Goal: Information Seeking & Learning: Learn about a topic

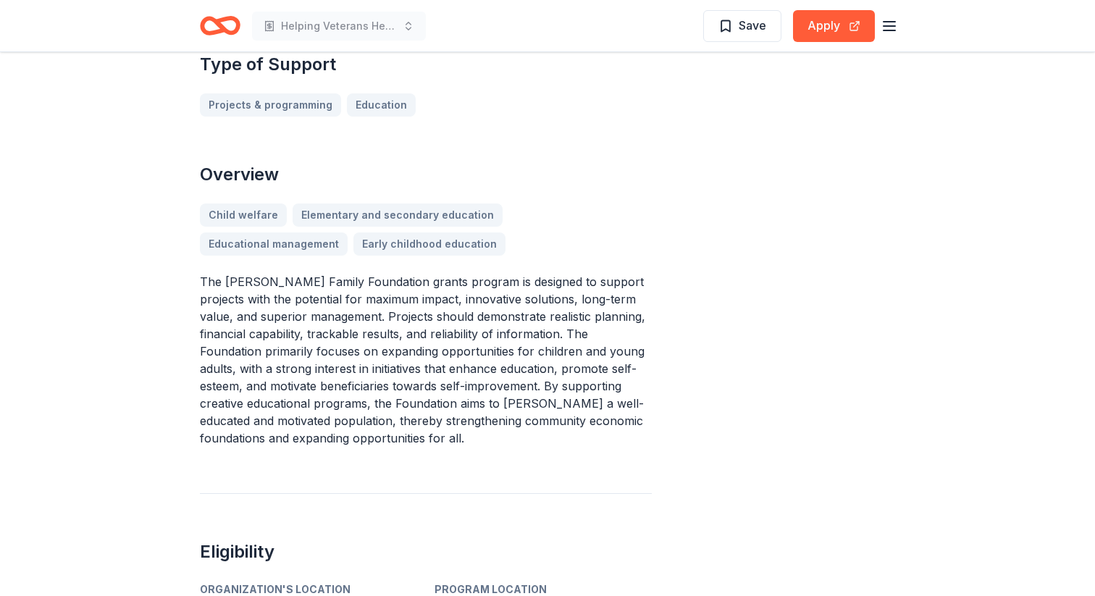
scroll to position [382, 0]
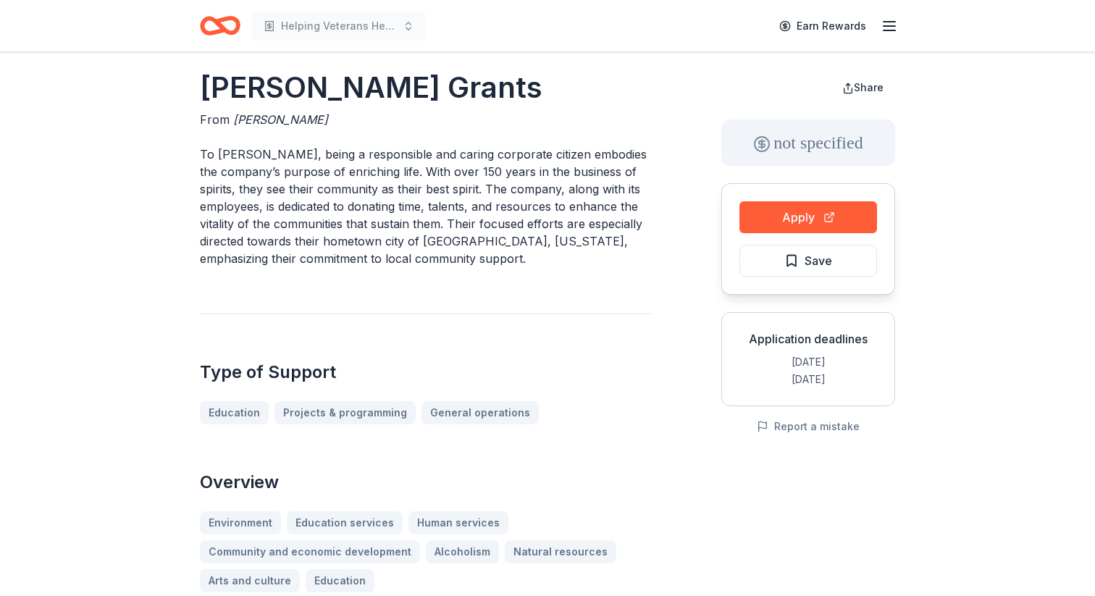
scroll to position [9, 0]
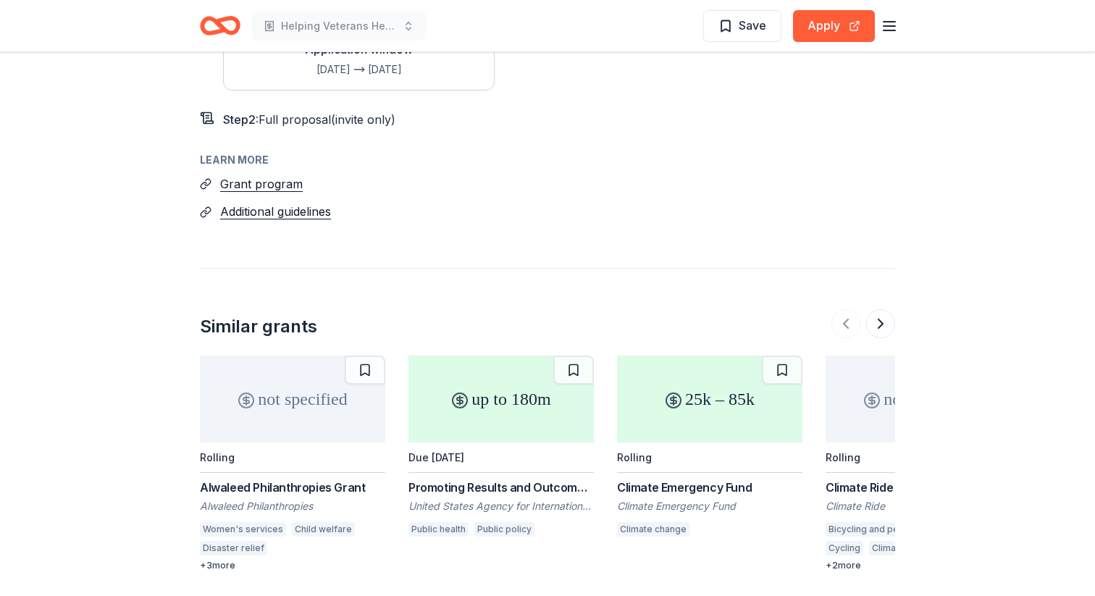
scroll to position [1485, 0]
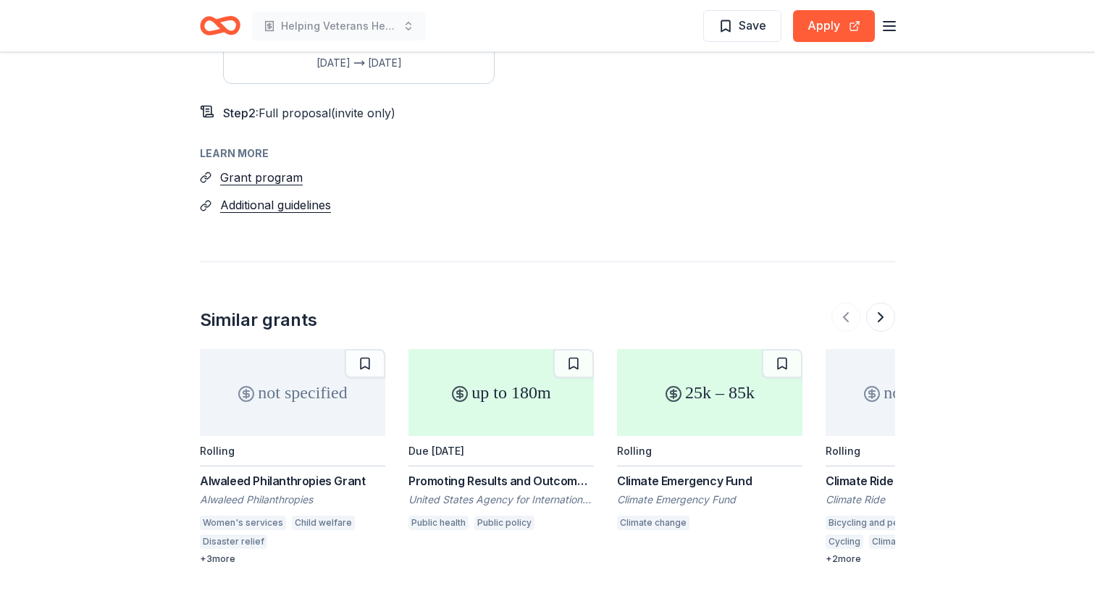
click at [505, 472] on div "Promoting Results and Outcomes through Policy and Economic Levers (PROPEL)" at bounding box center [500, 480] width 185 height 17
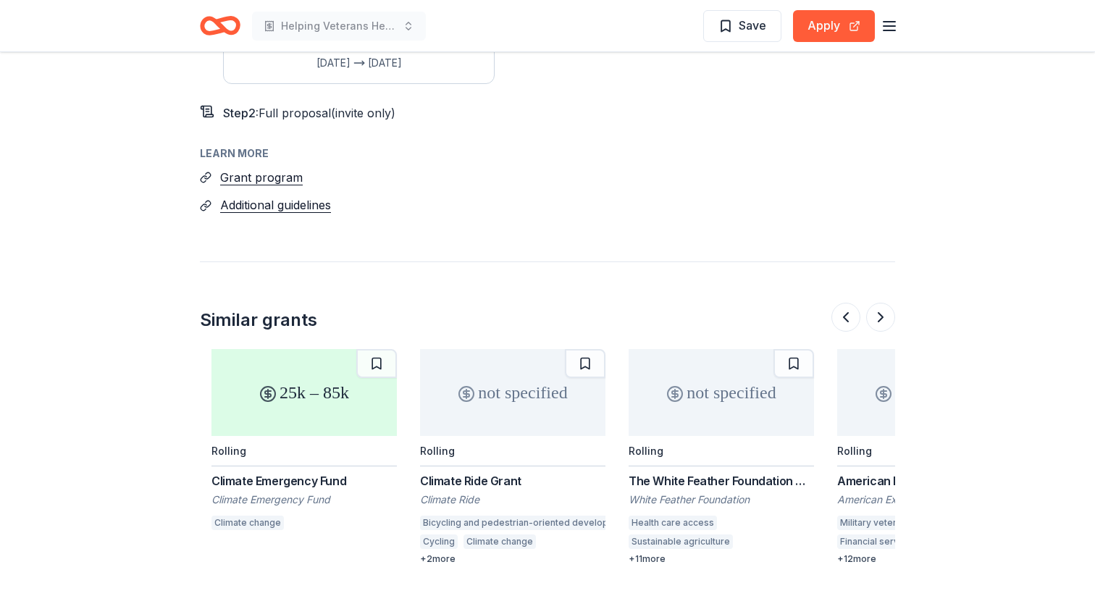
scroll to position [0, 417]
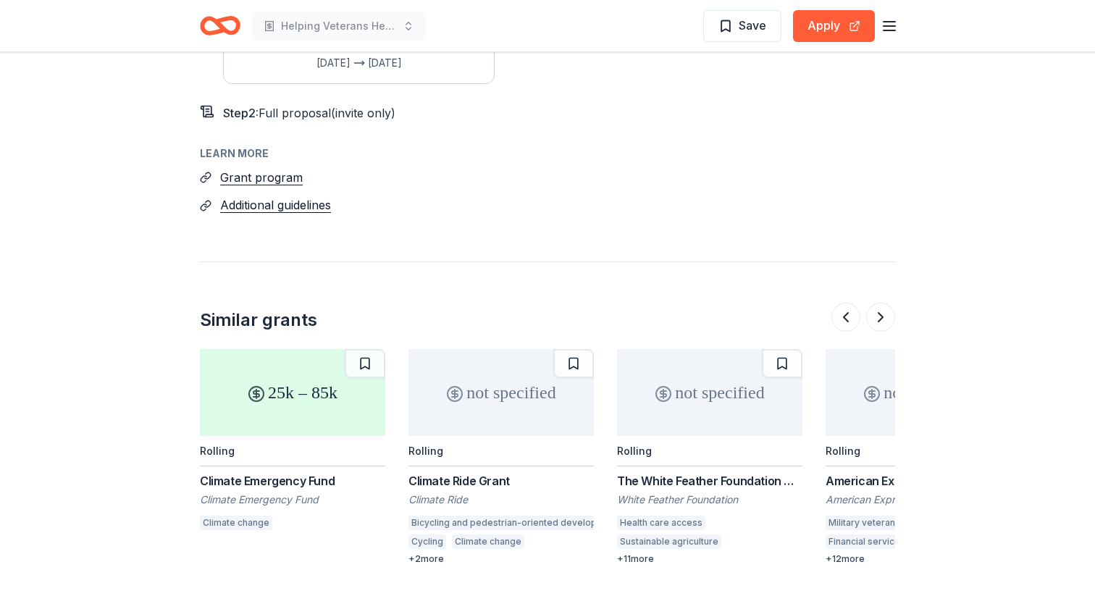
click at [715, 472] on div "The White Feather Foundation Grant" at bounding box center [709, 480] width 185 height 17
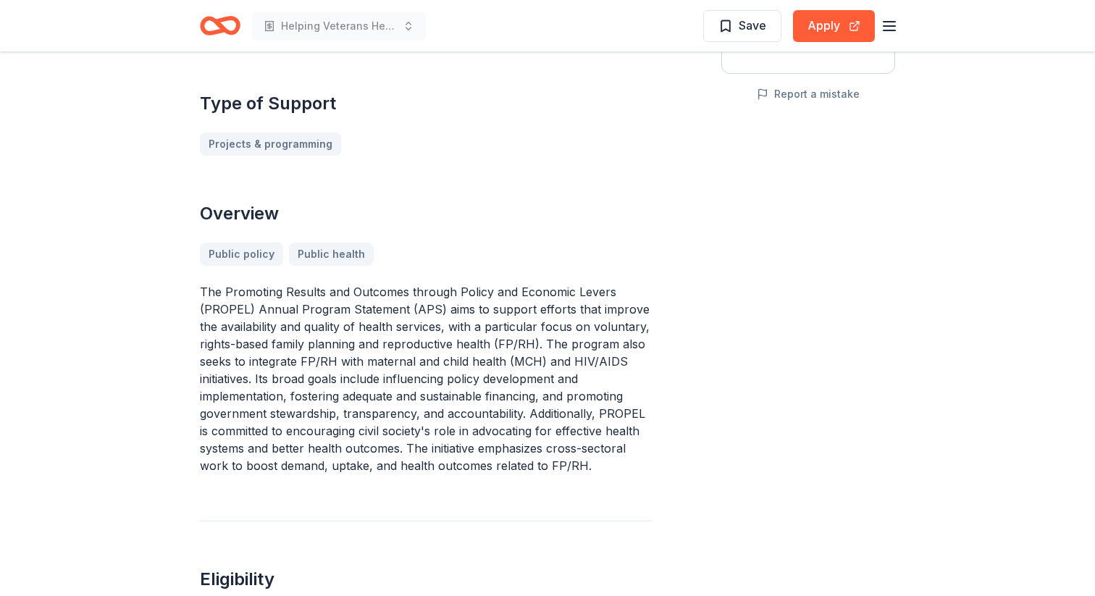
scroll to position [336, 0]
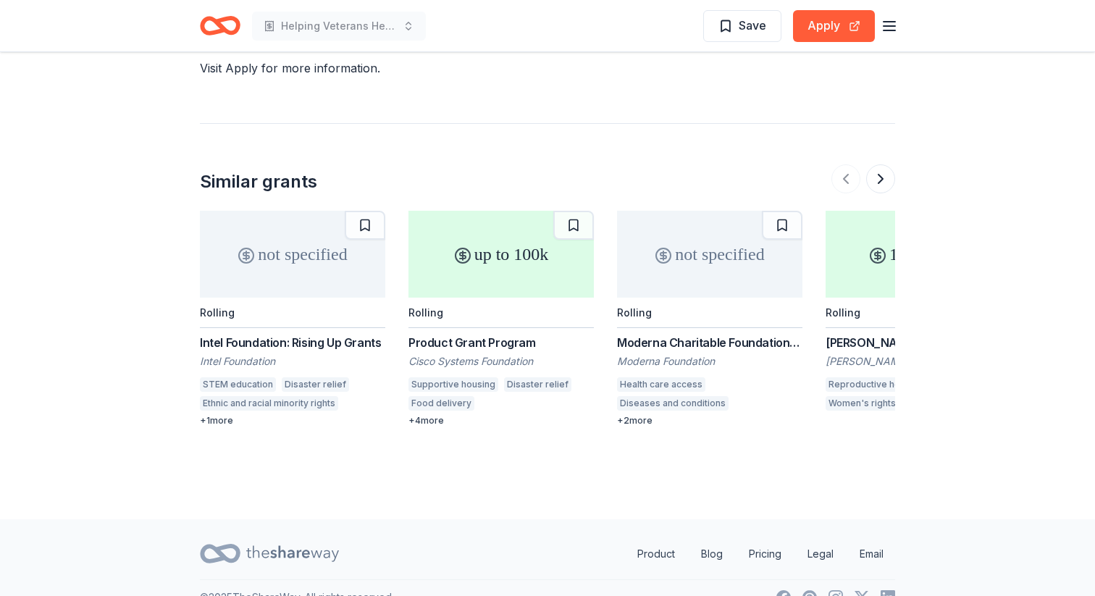
scroll to position [1071, 0]
click at [482, 342] on div "Product Grant Program" at bounding box center [500, 340] width 185 height 17
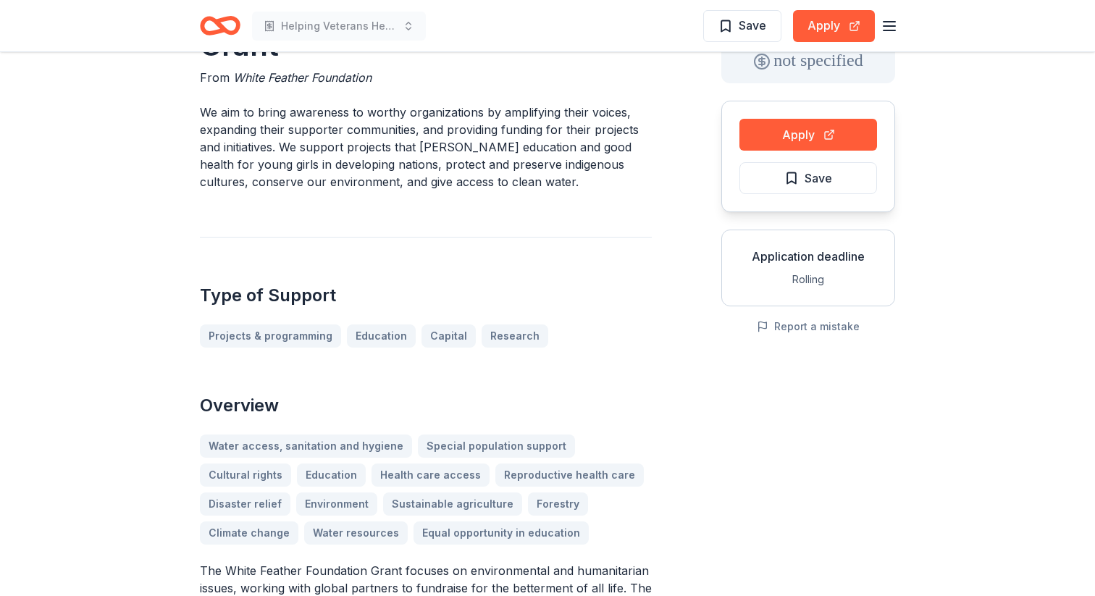
scroll to position [0, 0]
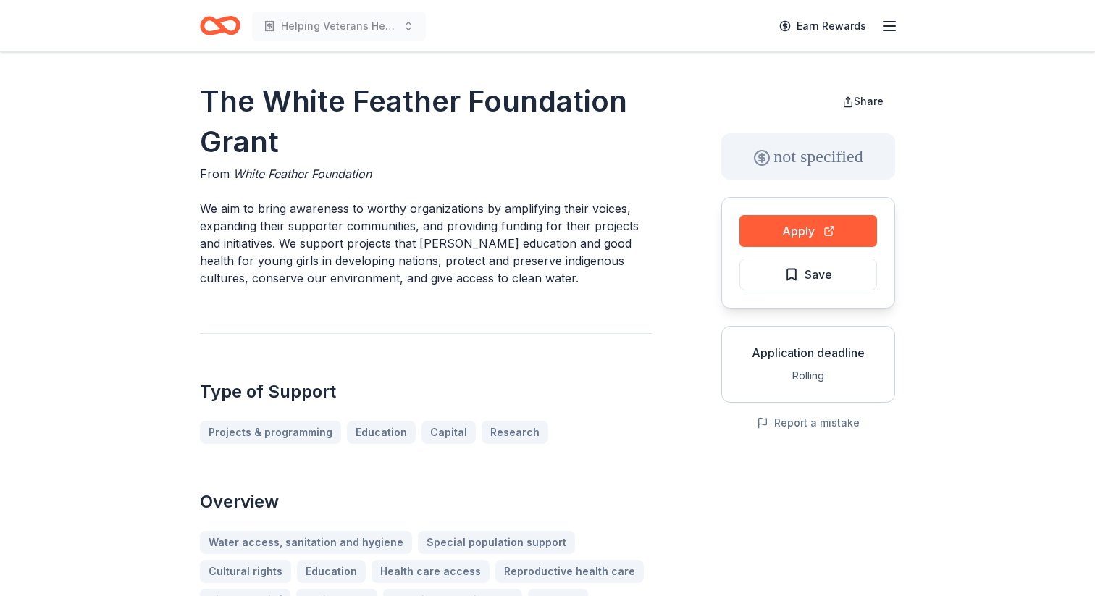
click at [221, 28] on icon "Home" at bounding box center [227, 25] width 22 height 14
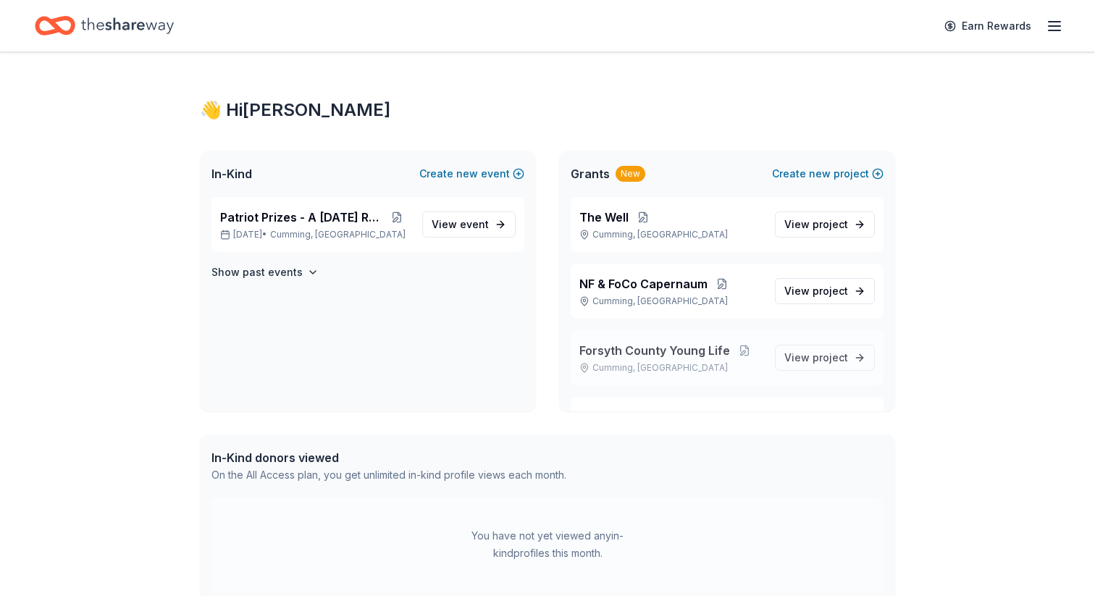
scroll to position [52, 0]
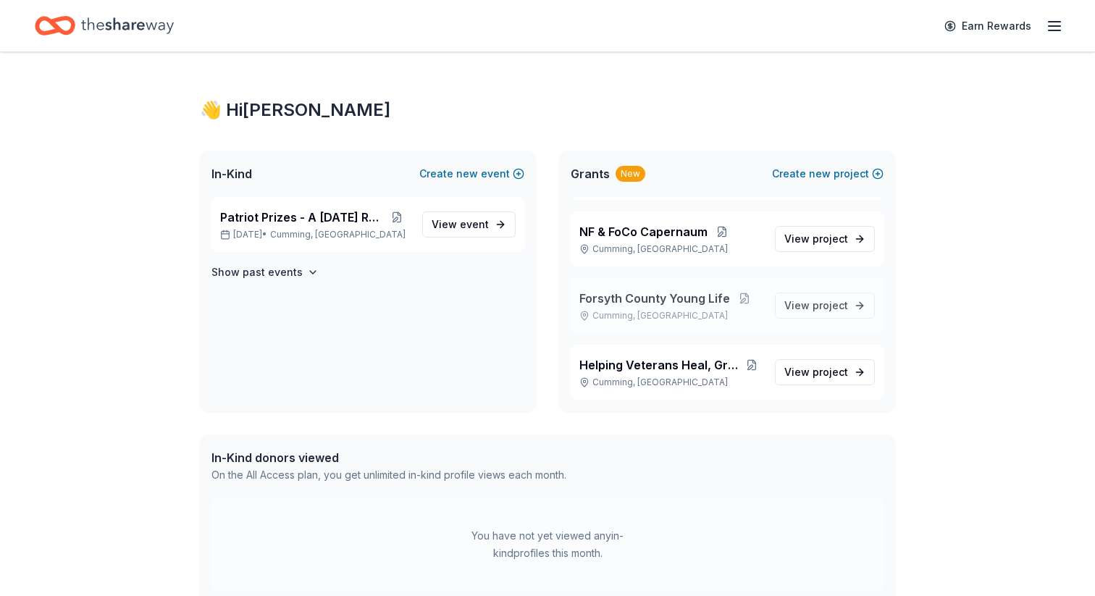
click at [676, 365] on span "Helping Veterans Heal, Grow, Thrive" at bounding box center [659, 364] width 161 height 17
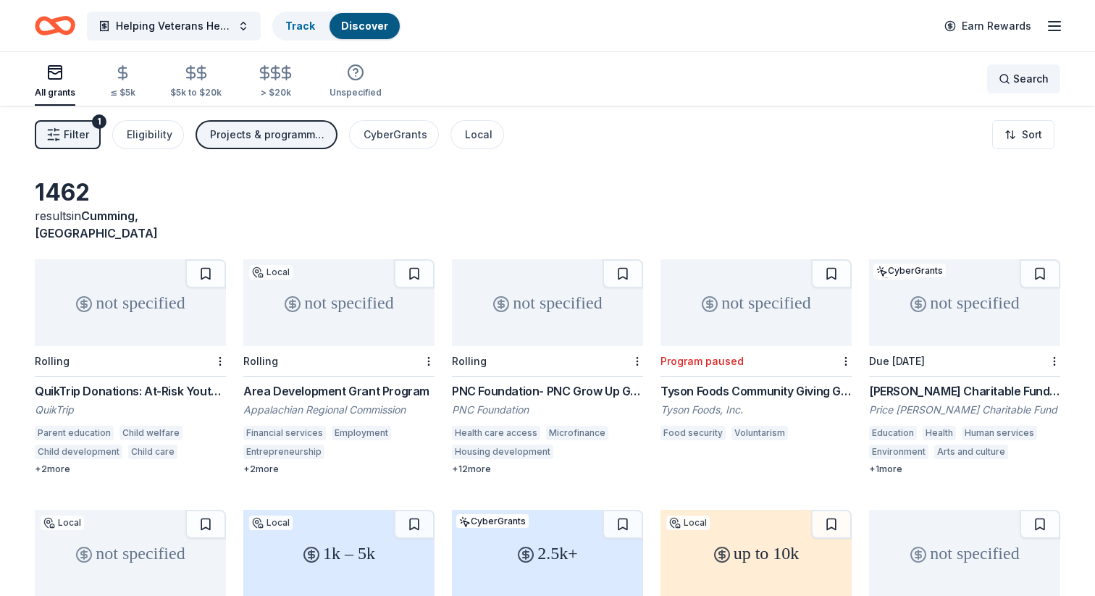
click at [1017, 77] on span "Search" at bounding box center [1030, 78] width 35 height 17
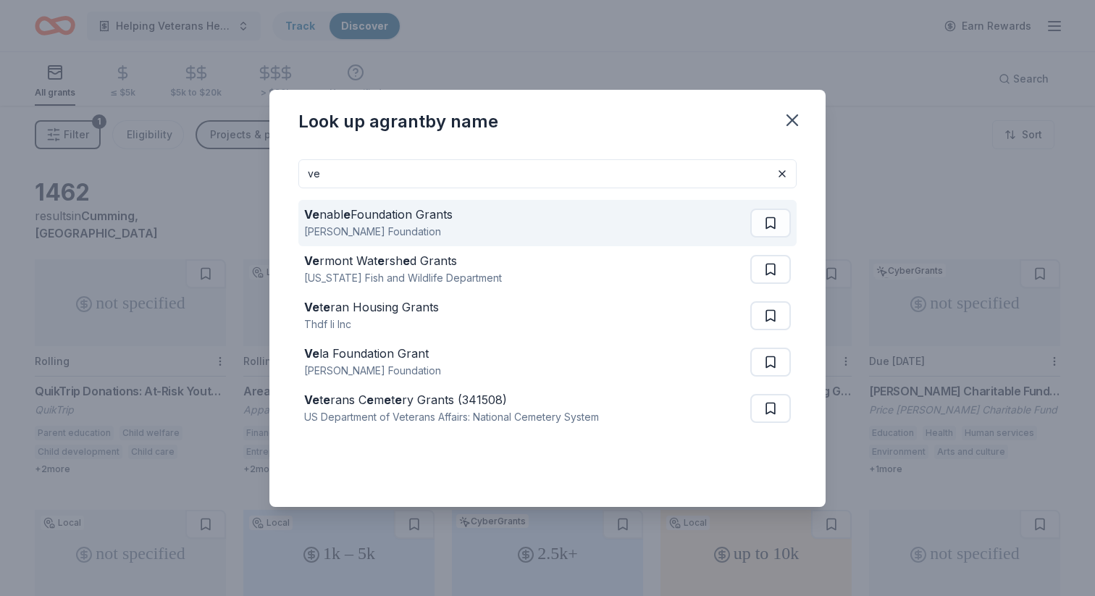
type input "VETERANS"
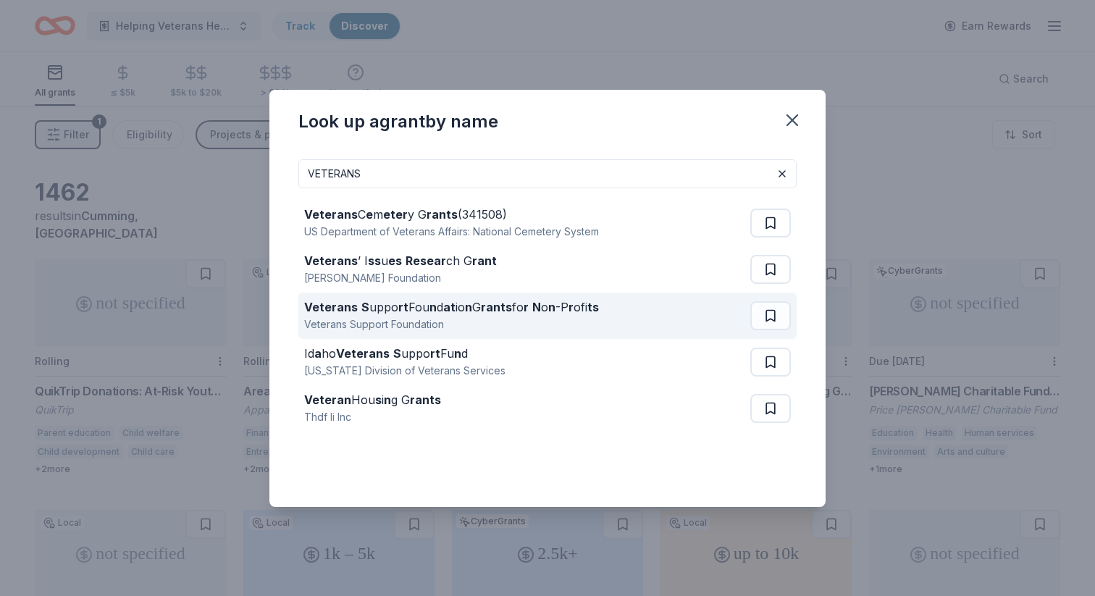
click at [461, 308] on div "Veterans S uppo rt Fou n d at io n G rants fo r N o n -P r ofi ts" at bounding box center [451, 306] width 295 height 17
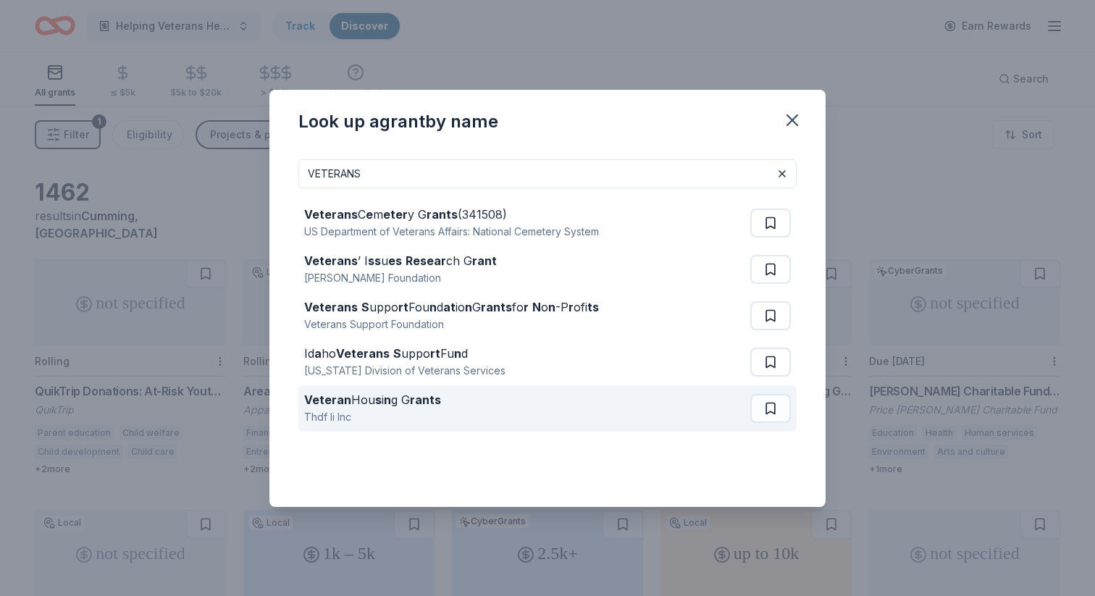
click at [389, 403] on strong "n" at bounding box center [387, 399] width 7 height 14
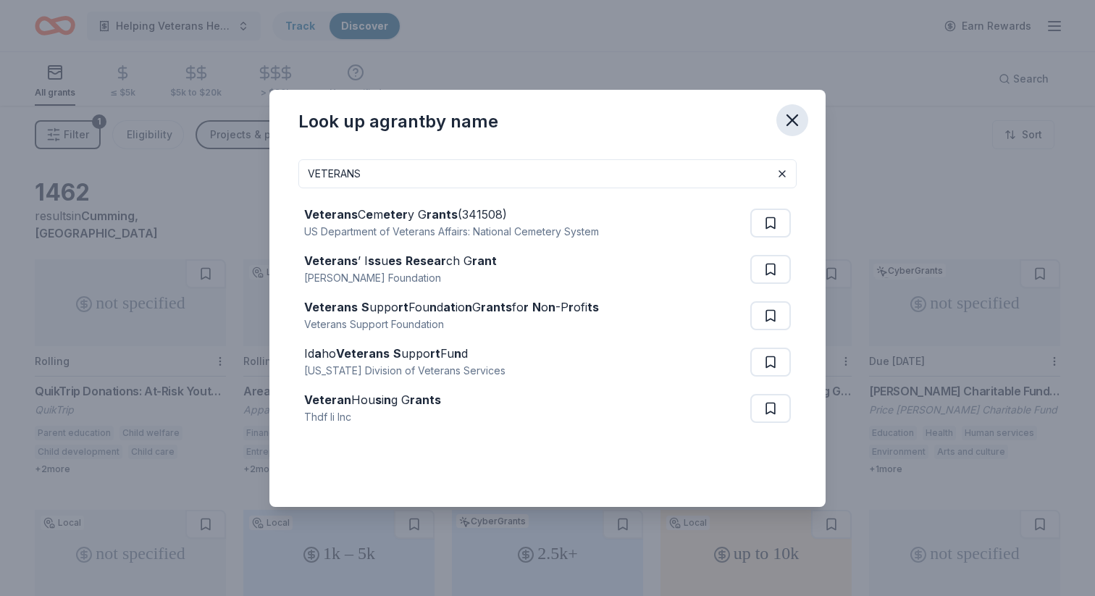
click at [794, 119] on icon "button" at bounding box center [792, 120] width 20 height 20
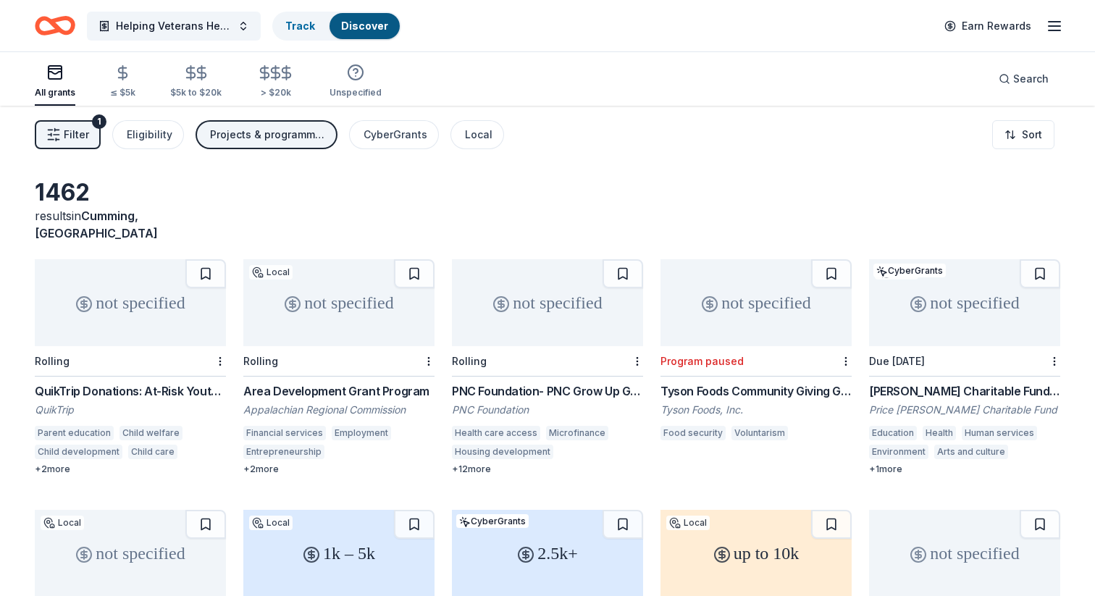
click at [56, 131] on icon "button" at bounding box center [53, 134] width 14 height 14
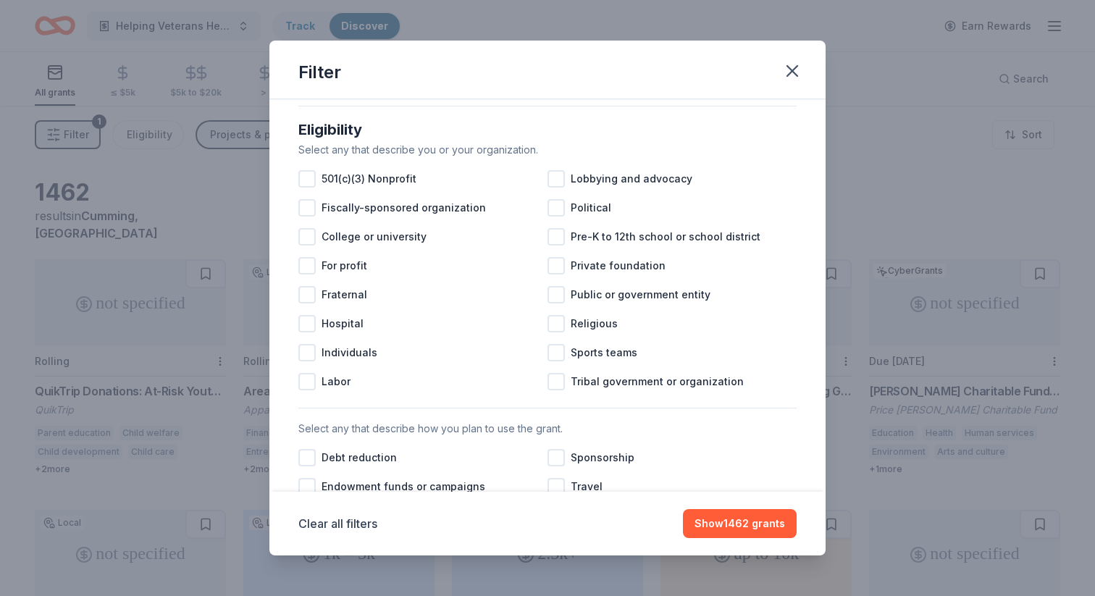
scroll to position [120, 0]
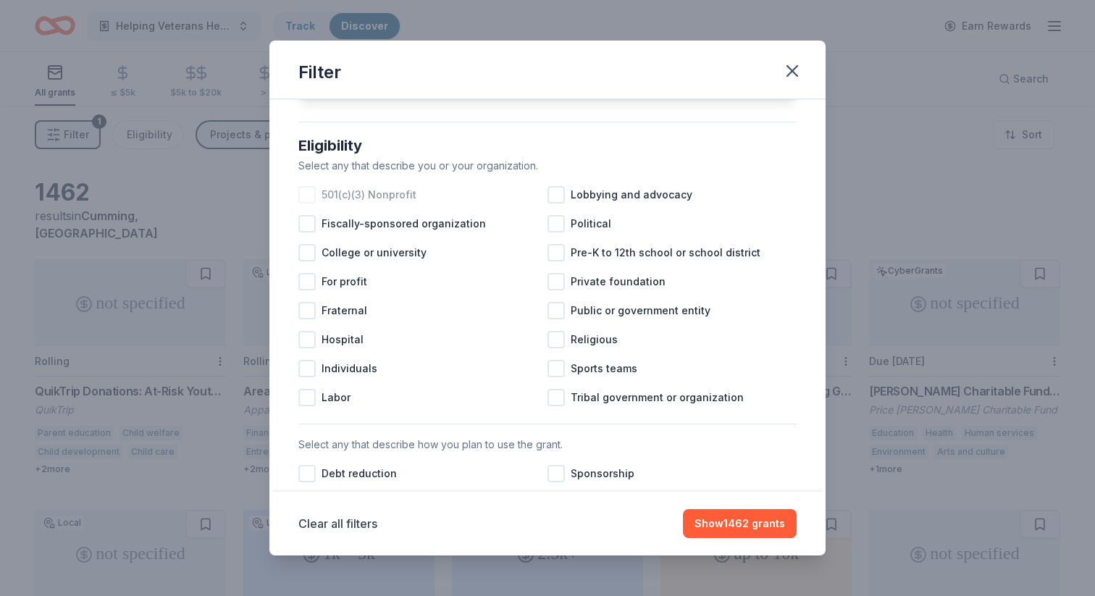
click at [313, 193] on div at bounding box center [306, 194] width 17 height 17
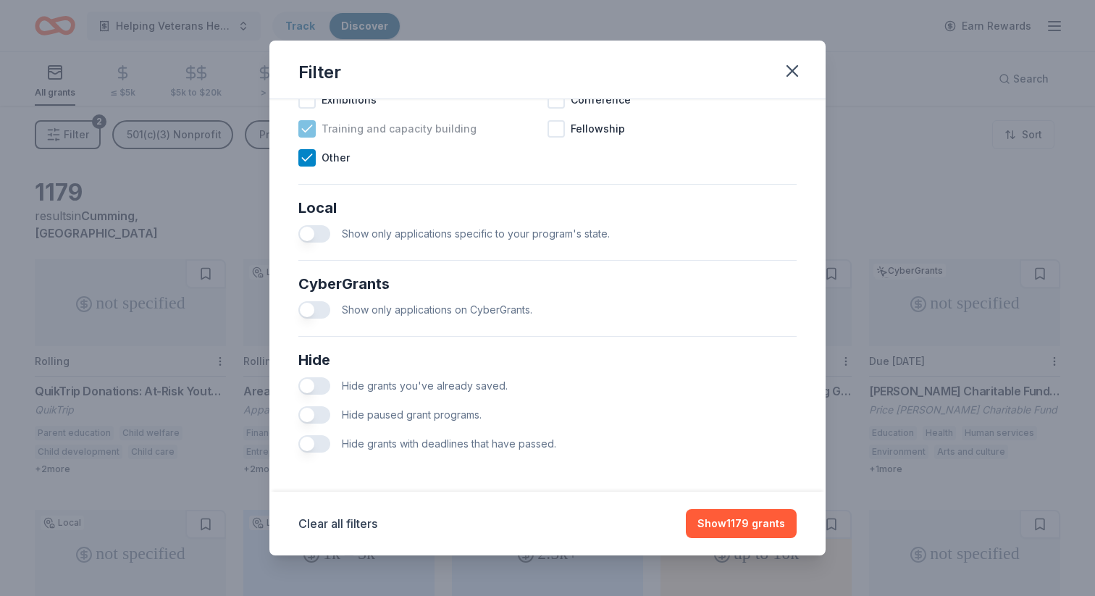
scroll to position [739, 0]
click at [794, 67] on icon "button" at bounding box center [792, 71] width 20 height 20
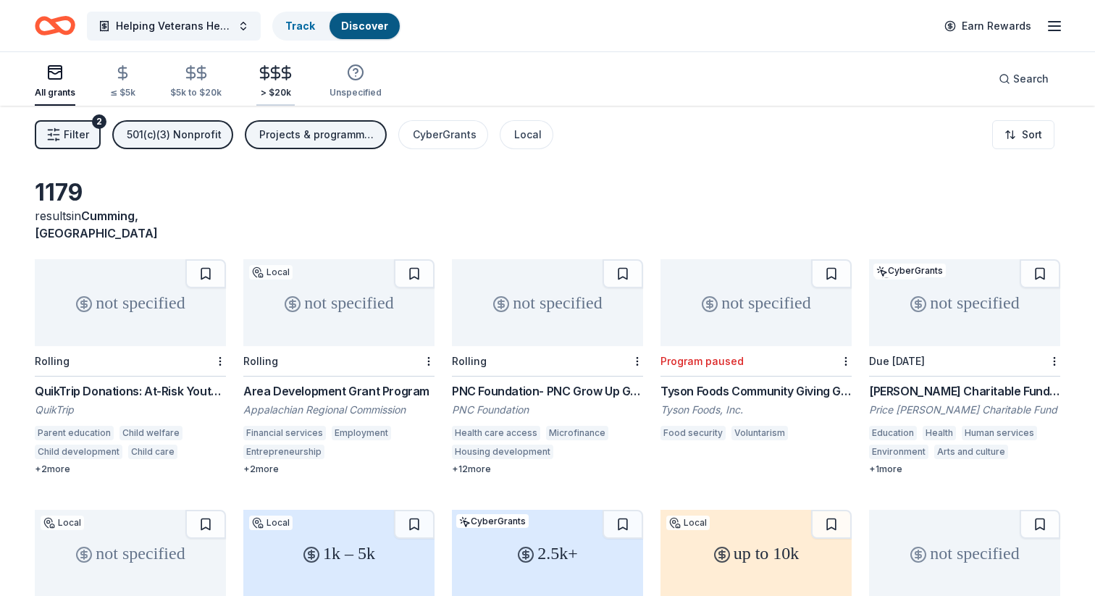
click at [272, 75] on icon "button" at bounding box center [275, 72] width 17 height 17
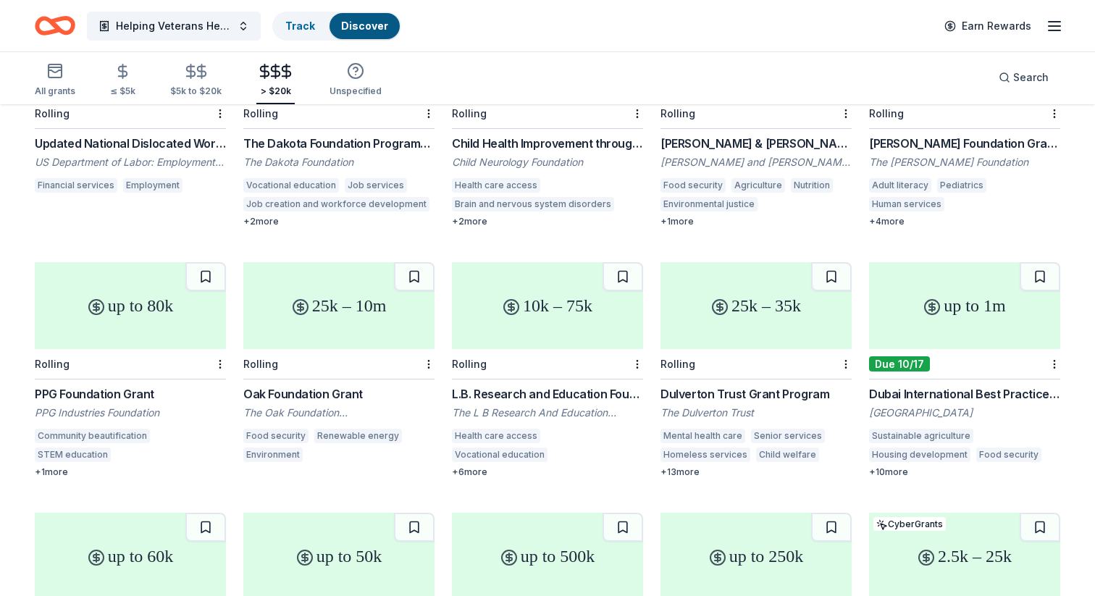
scroll to position [1266, 0]
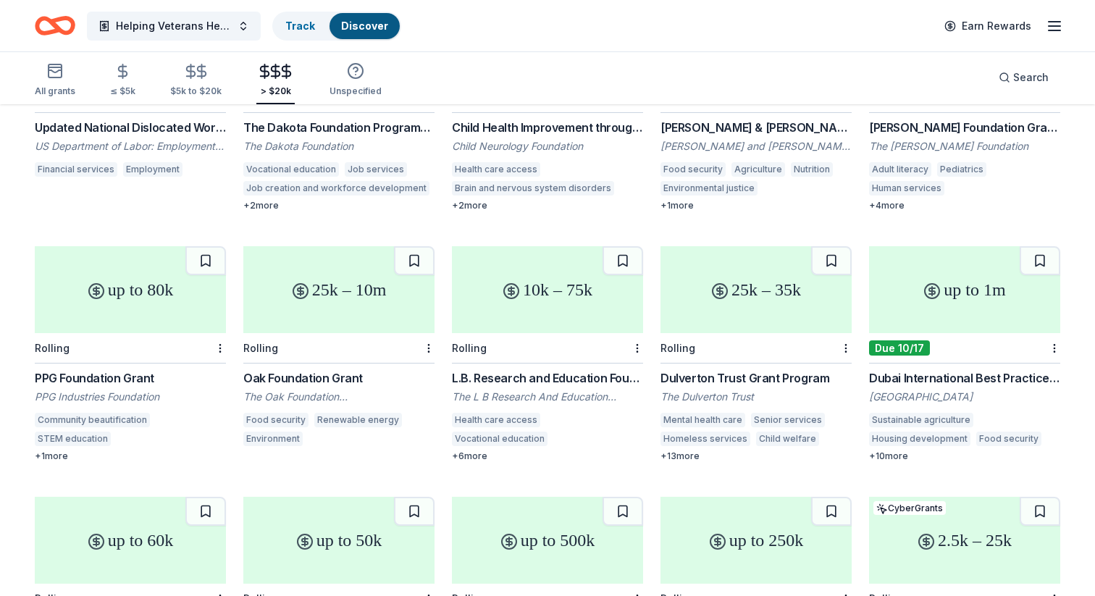
click at [720, 369] on div "Dulverton Trust Grant Program" at bounding box center [755, 377] width 191 height 17
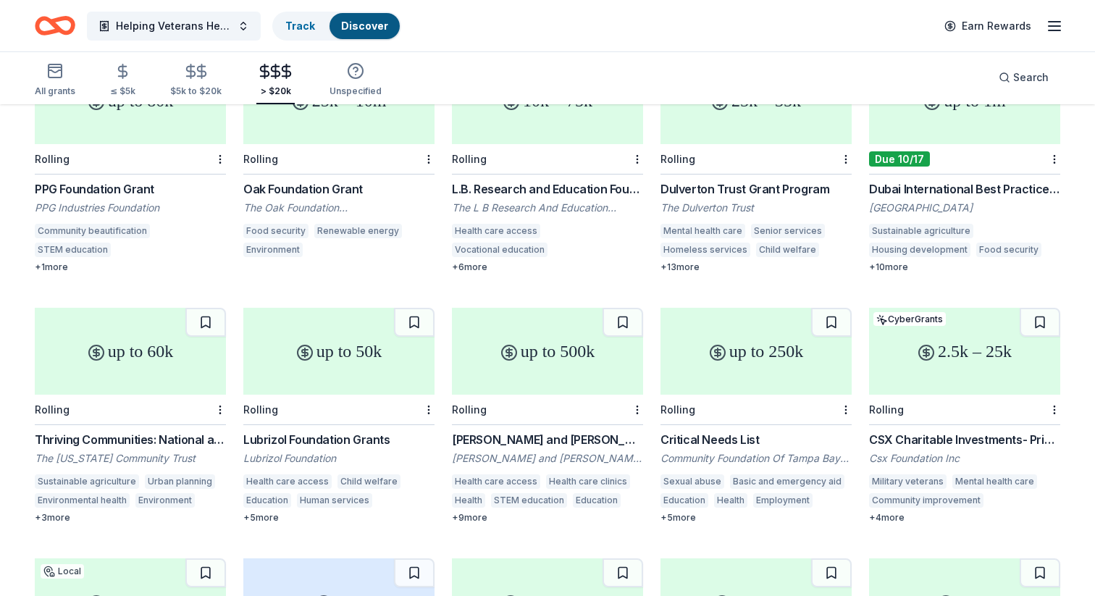
scroll to position [1463, 0]
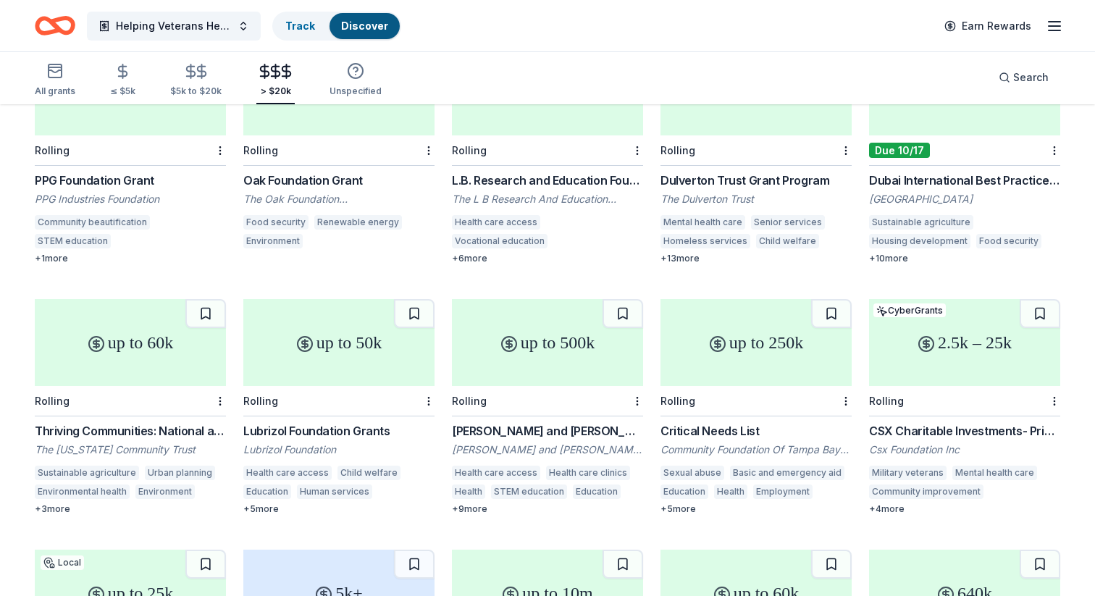
click at [259, 503] on div "+ 5 more" at bounding box center [338, 509] width 191 height 12
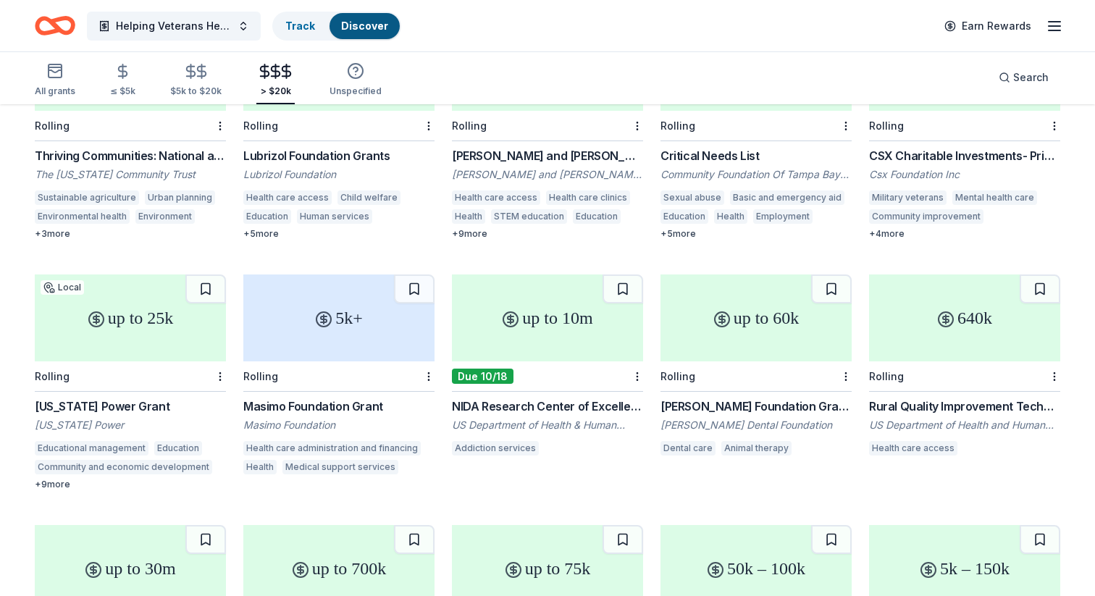
scroll to position [1746, 0]
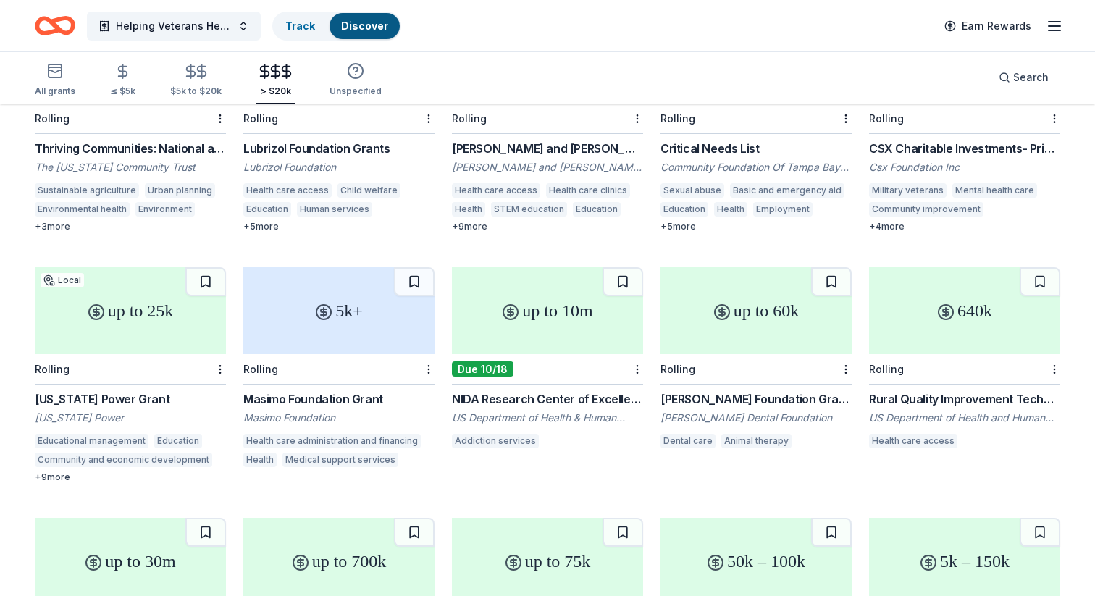
click at [543, 390] on div "NIDA Research Center of Excellence Grant Program (P50 Clinical Trial Optional) …" at bounding box center [547, 398] width 191 height 17
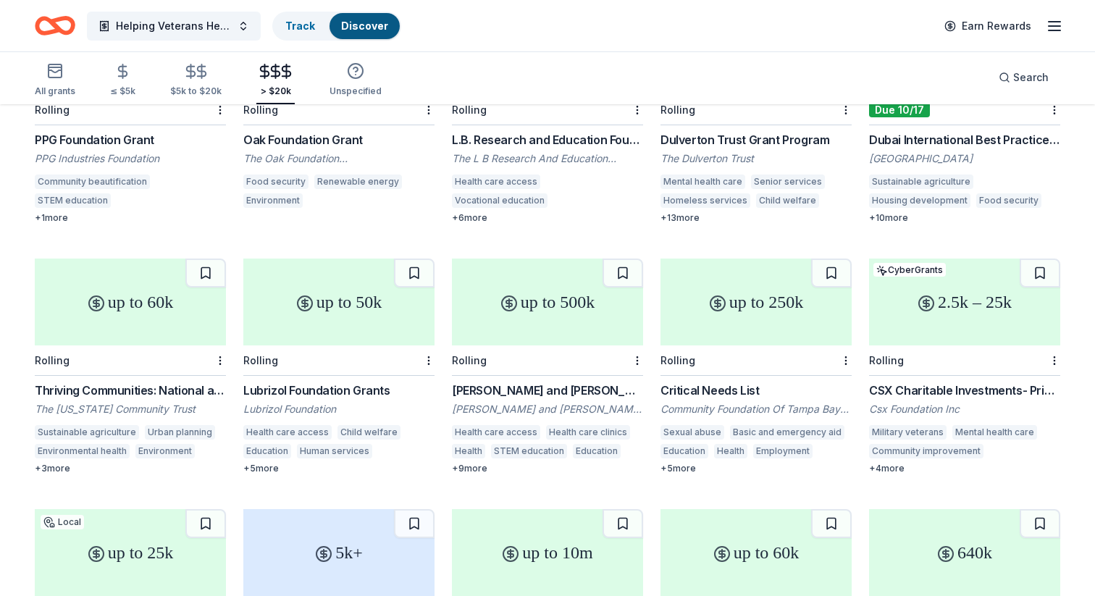
scroll to position [1485, 0]
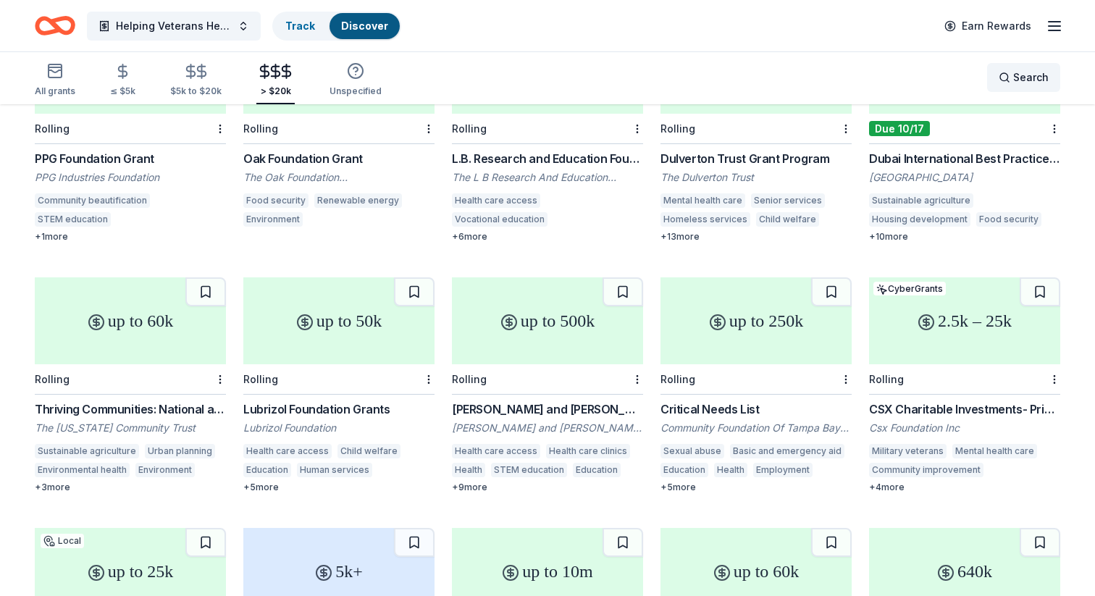
click at [1020, 83] on span "Search" at bounding box center [1030, 77] width 35 height 17
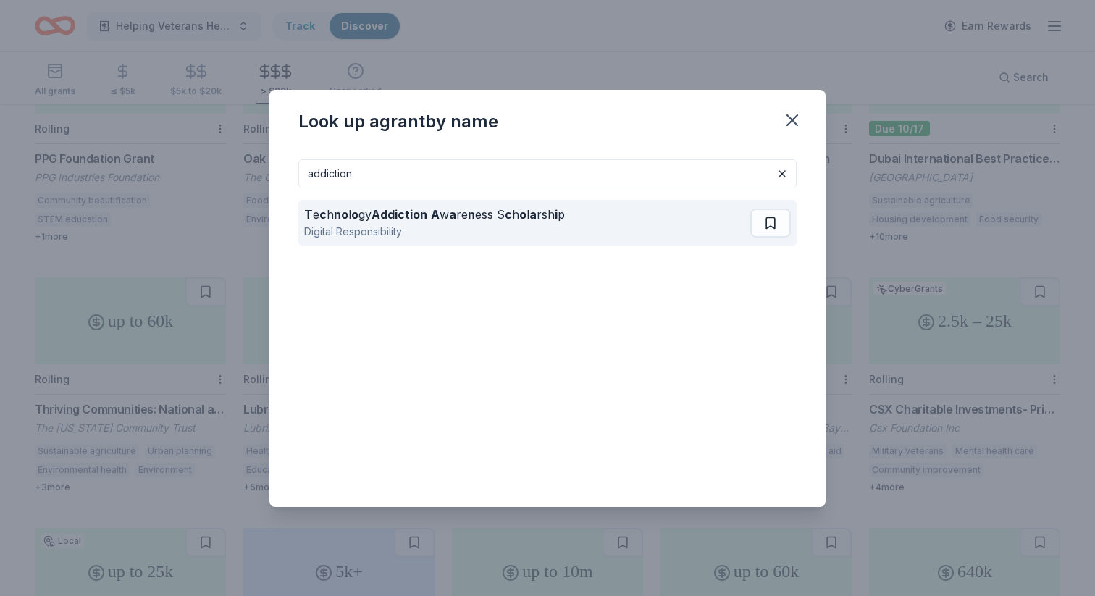
click at [406, 214] on strong "Addiction" at bounding box center [399, 214] width 56 height 14
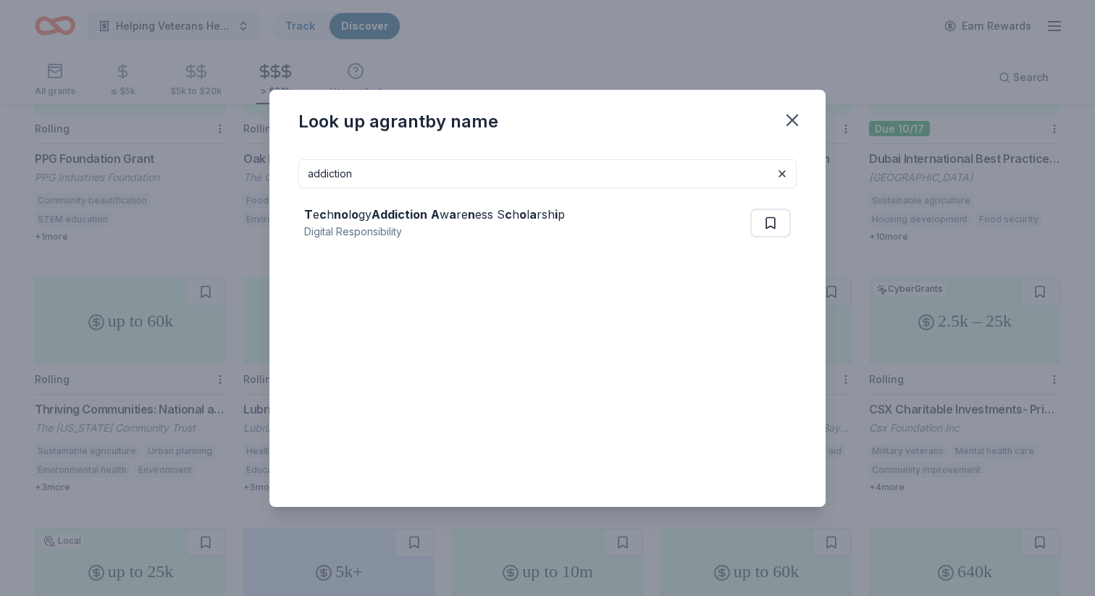
drag, startPoint x: 358, startPoint y: 172, endPoint x: 278, endPoint y: 175, distance: 79.7
click at [278, 175] on div "addiction T e c h no l o gy Addiction A w a re n ess S c h o l a rsh i p Digita…" at bounding box center [547, 327] width 556 height 359
type input "mental health"
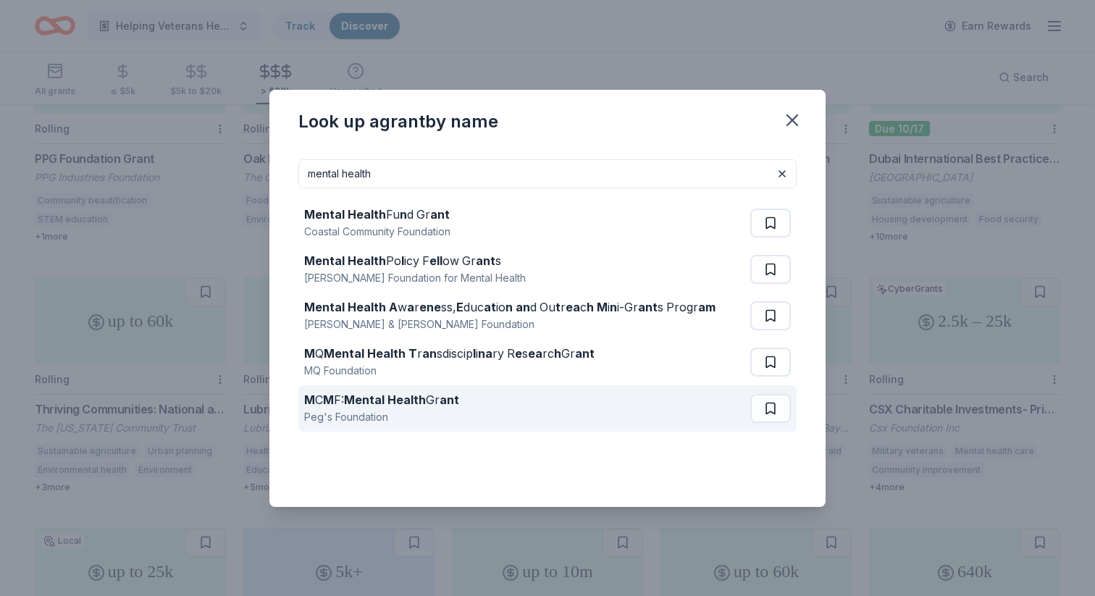
click at [391, 406] on div "M C M F: Mental Health Gr ant" at bounding box center [381, 399] width 155 height 17
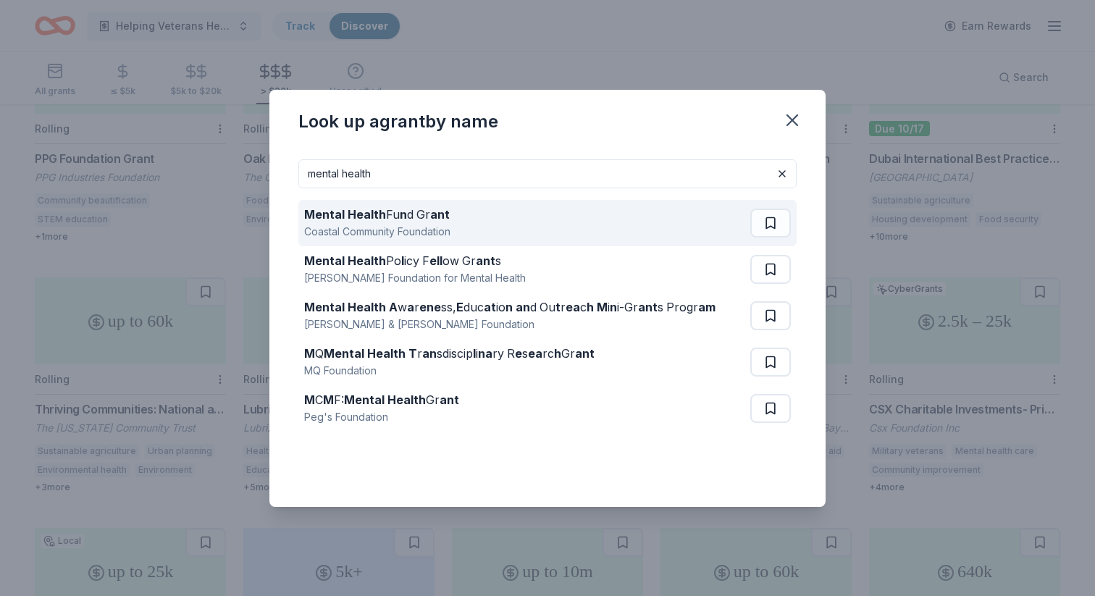
click at [403, 220] on strong "n" at bounding box center [403, 214] width 7 height 14
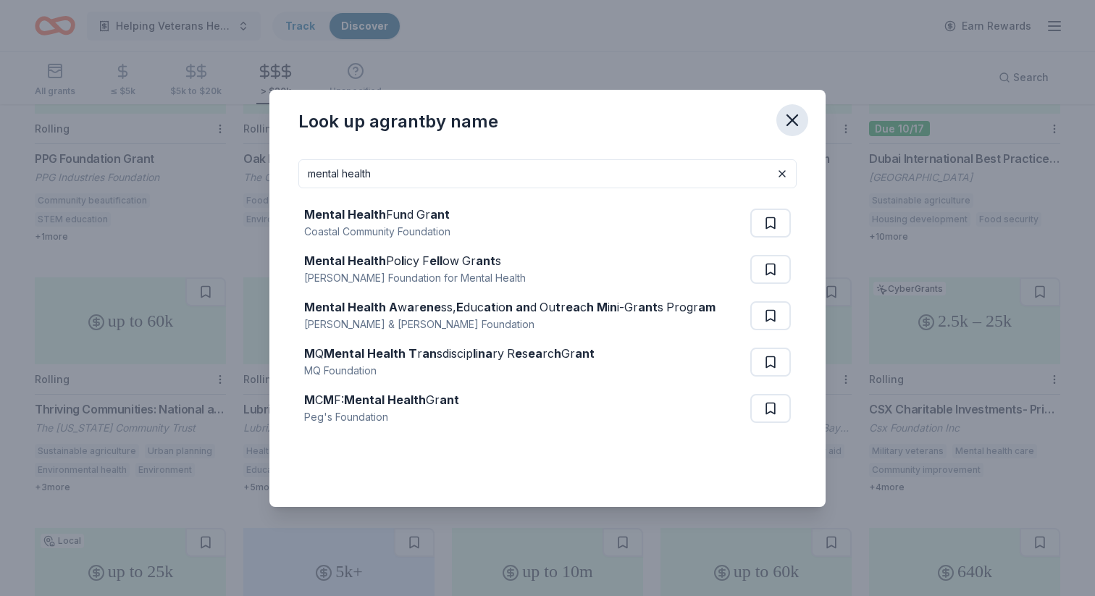
click at [789, 118] on icon "button" at bounding box center [792, 120] width 10 height 10
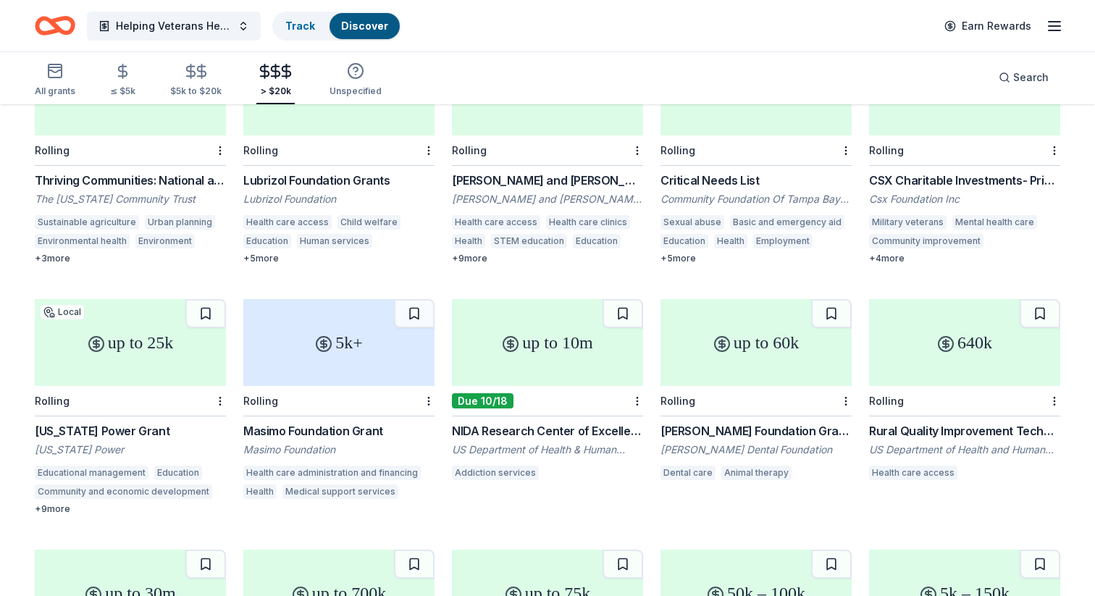
scroll to position [1702, 0]
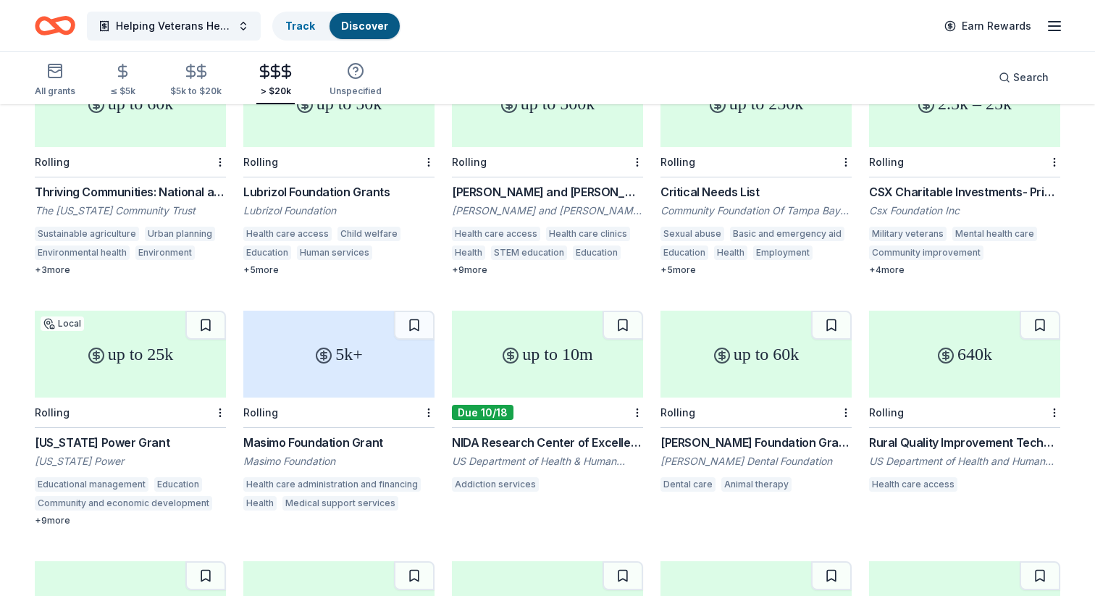
click at [919, 183] on div "CSX Charitable Investments- Pride in Service Grants" at bounding box center [964, 191] width 191 height 17
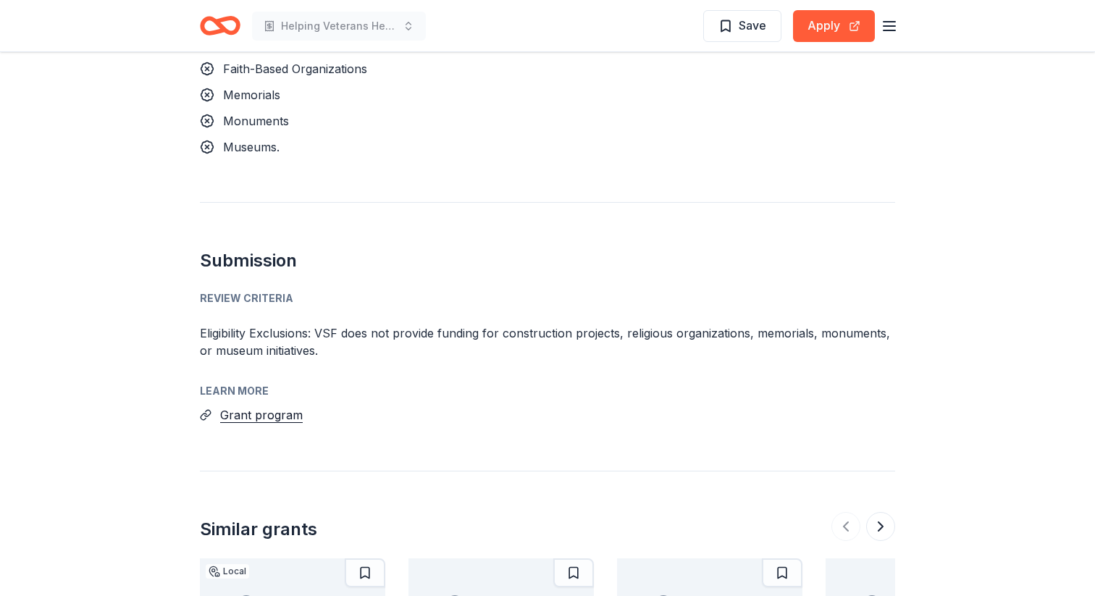
scroll to position [1084, 0]
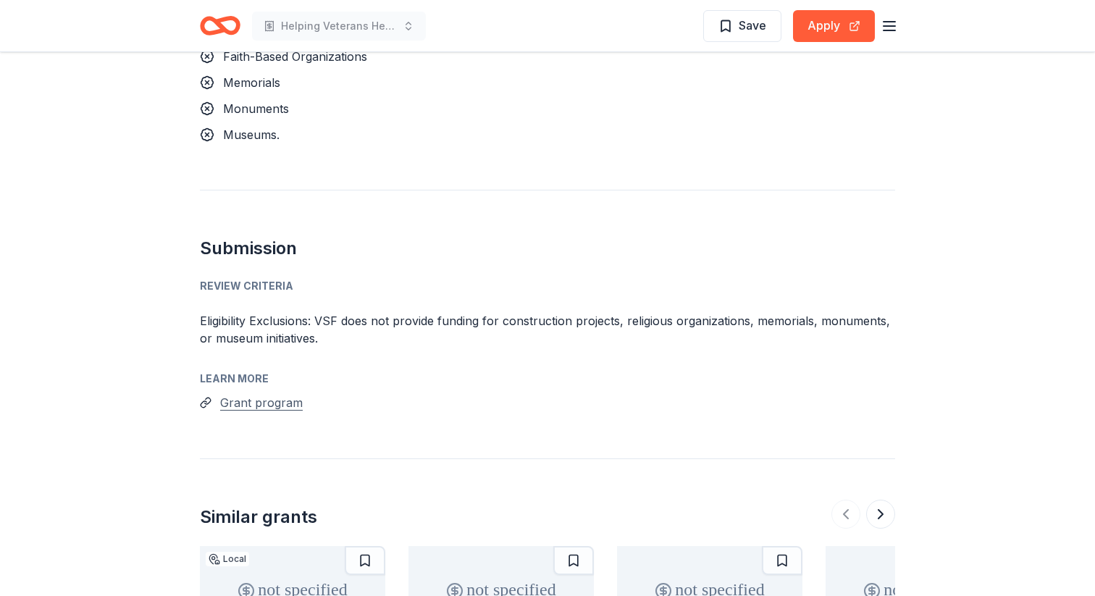
click at [250, 401] on button "Grant program" at bounding box center [261, 402] width 83 height 19
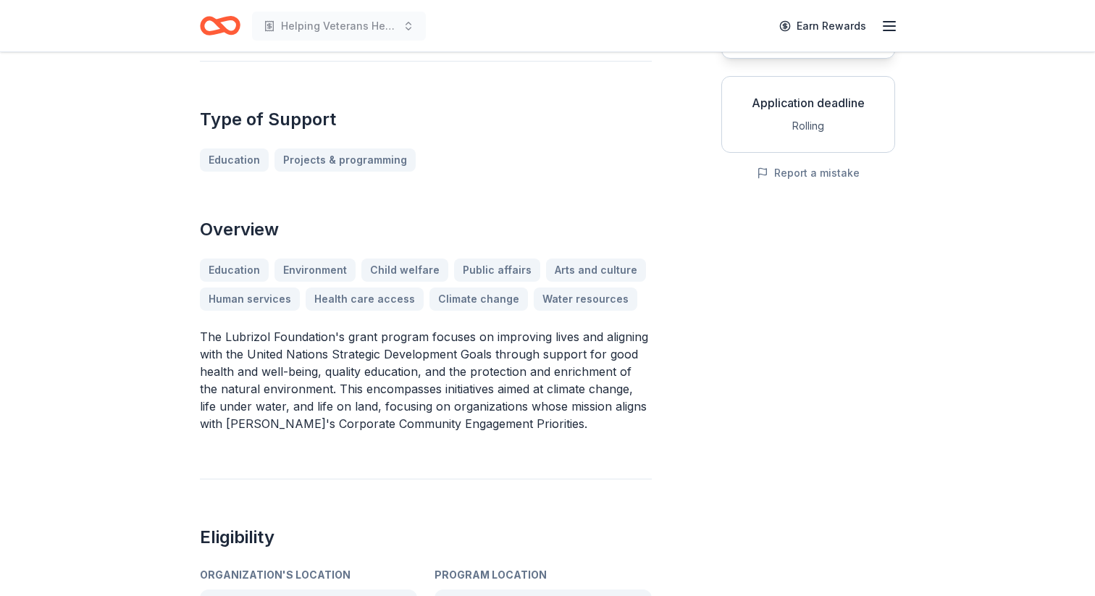
scroll to position [122, 0]
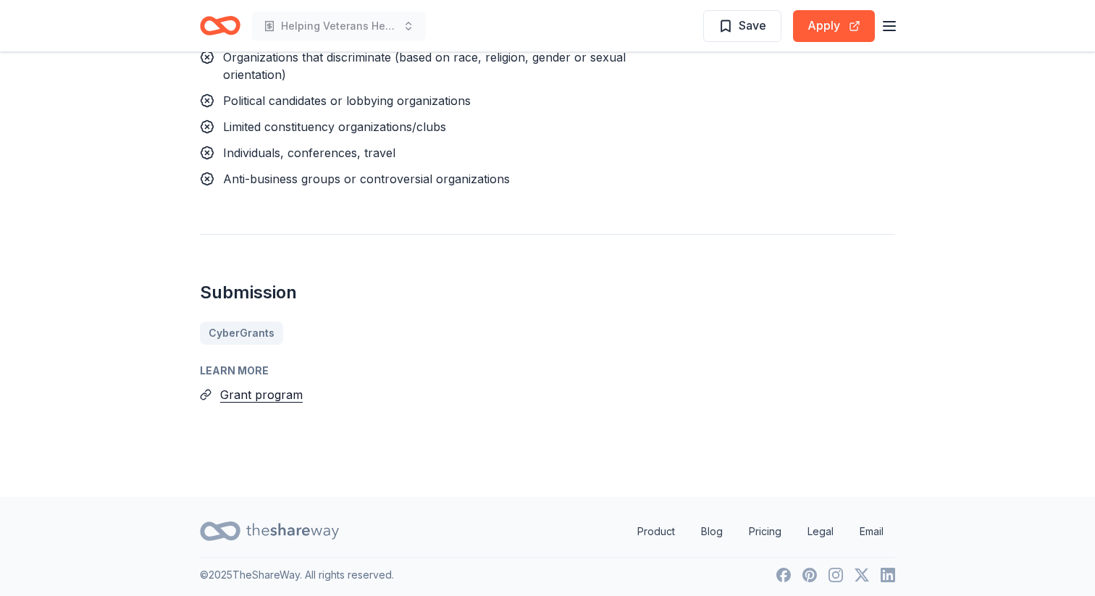
scroll to position [1422, 0]
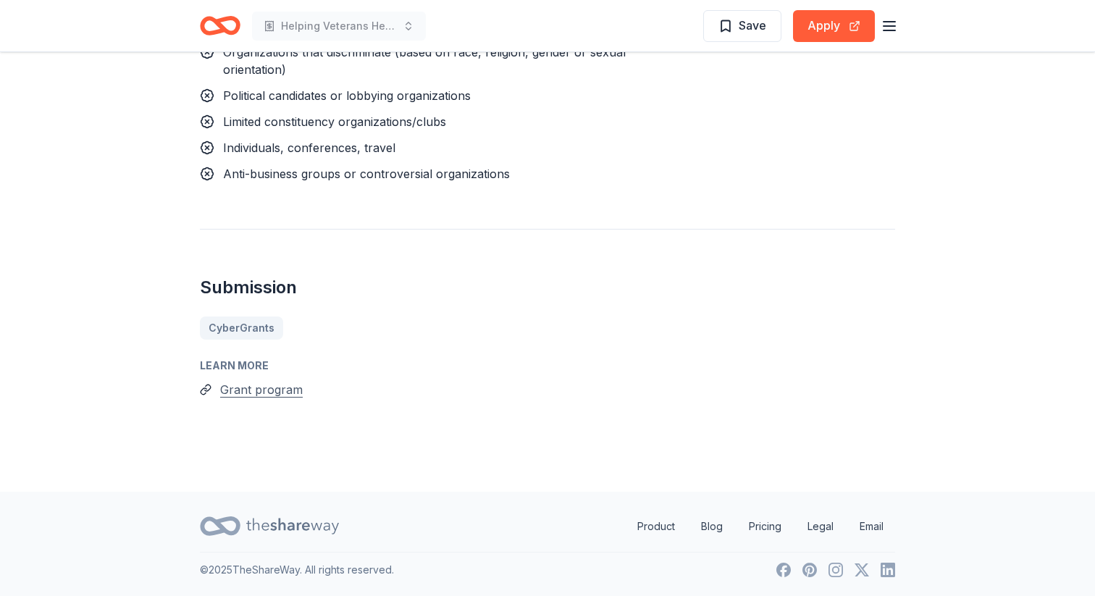
click at [259, 391] on button "Grant program" at bounding box center [261, 389] width 83 height 19
